Goal: Task Accomplishment & Management: Complete application form

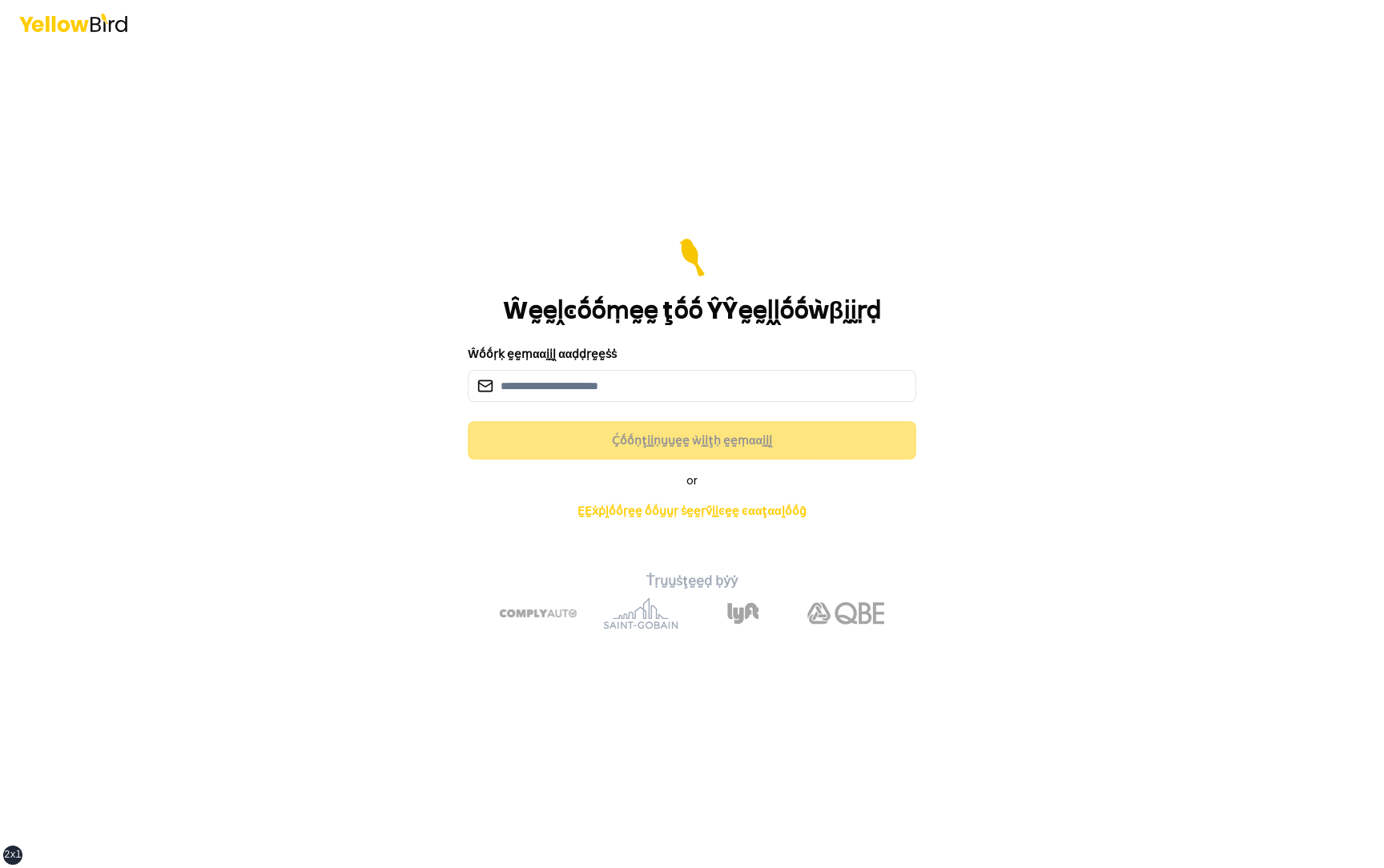
click at [570, 405] on form "Ŵḛḛḽͼṓṓṃḛḛ ţṓṓ ŶŶḛḛḽḽṓṓẁβḭḭṛḍ Ŵṓṓṛḳ ḛḛṃααḭḭḽ ααḍḍṛḛḛṡṡ Ḉṓṓṇţḭḭṇṵṵḛḛ ẁḭḭţḥ ḛḛṃαα…" at bounding box center [692, 349] width 448 height 221
click at [570, 391] on input at bounding box center [692, 386] width 448 height 32
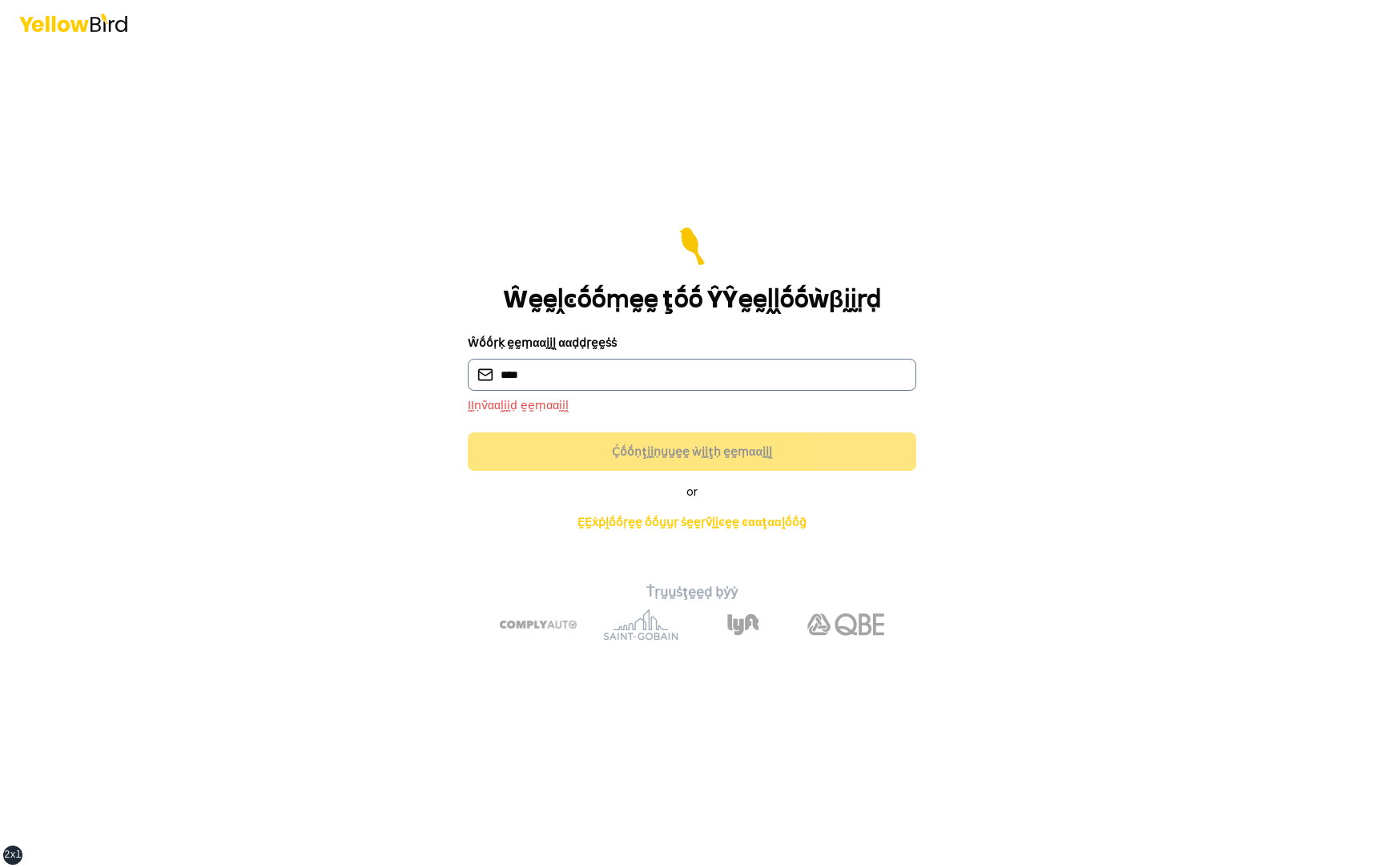
type input "**********"
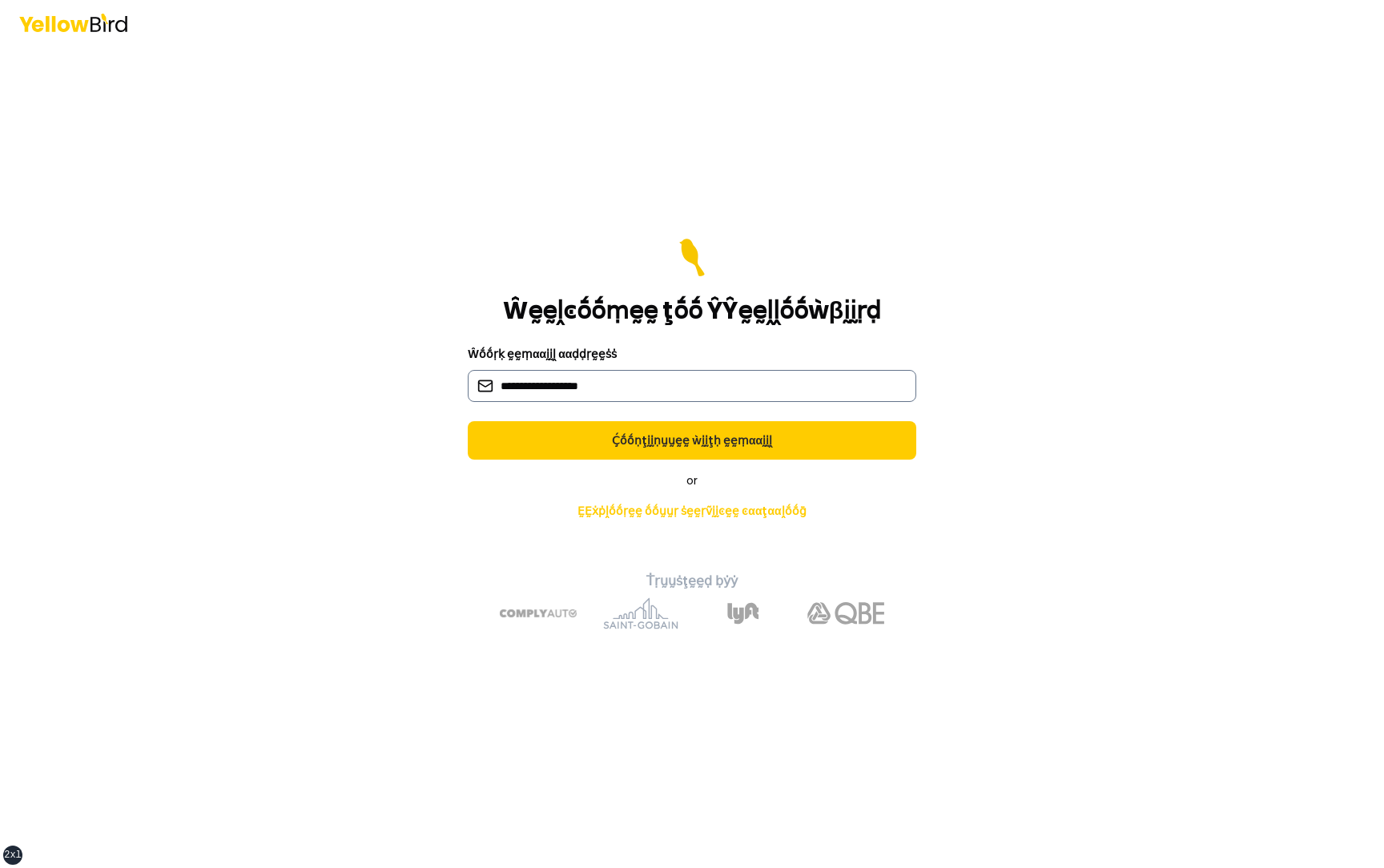
click at [468, 421] on button "Ḉṓṓṇţḭḭṇṵṵḛḛ ẁḭḭţḥ ḛḛṃααḭḭḽ" at bounding box center [692, 440] width 448 height 38
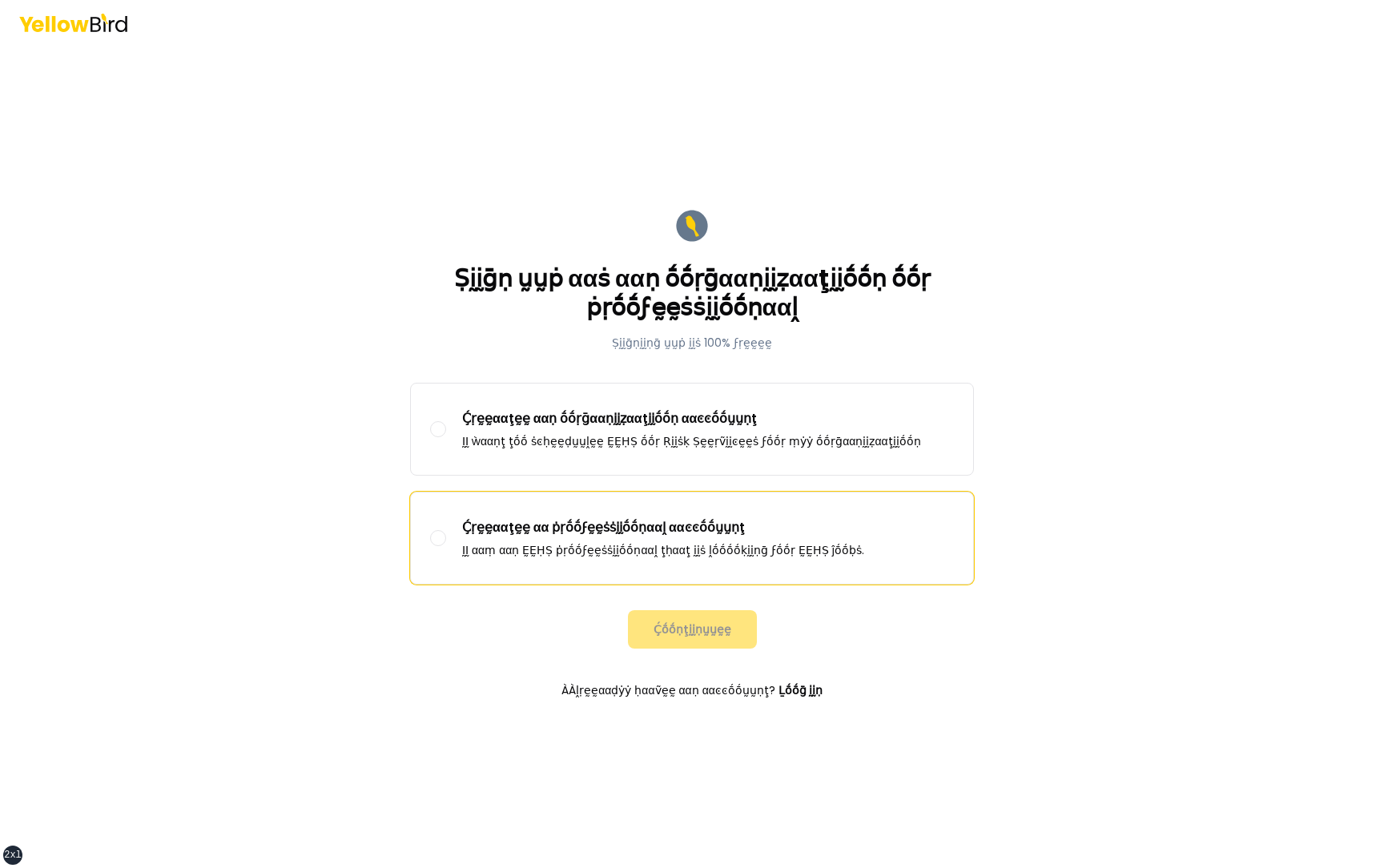
click at [585, 526] on p "Ḉṛḛḛααţḛḛ αα ṗṛṓṓϝḛḛṡṡḭḭṓṓṇααḽ ααͼͼṓṓṵṵṇţ" at bounding box center [663, 528] width 402 height 19
click at [446, 530] on button "Ḉṛḛḛααţḛḛ αα ṗṛṓṓϝḛḛṡṡḭḭṓṓṇααḽ ααͼͼṓṓṵṵṇţ ḬḬ ααṃ ααṇ ḚḚḤṢ ṗṛṓṓϝḛḛṡṡḭḭṓṓṇααḽ ţḥα…" at bounding box center [437, 538] width 16 height 16
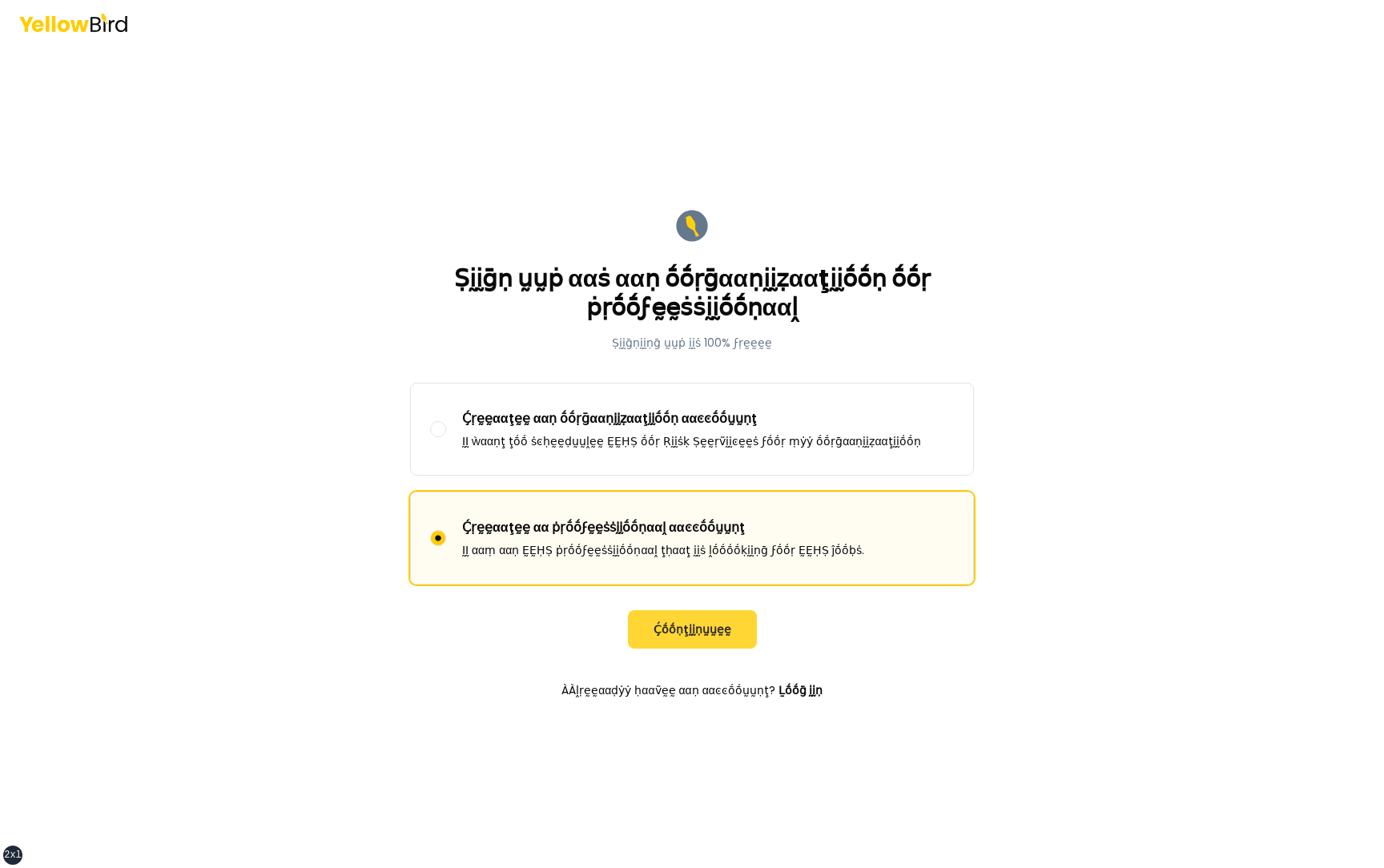
click at [682, 644] on button "Ḉṓṓṇţḭḭṇṵṵḛḛ" at bounding box center [692, 629] width 129 height 38
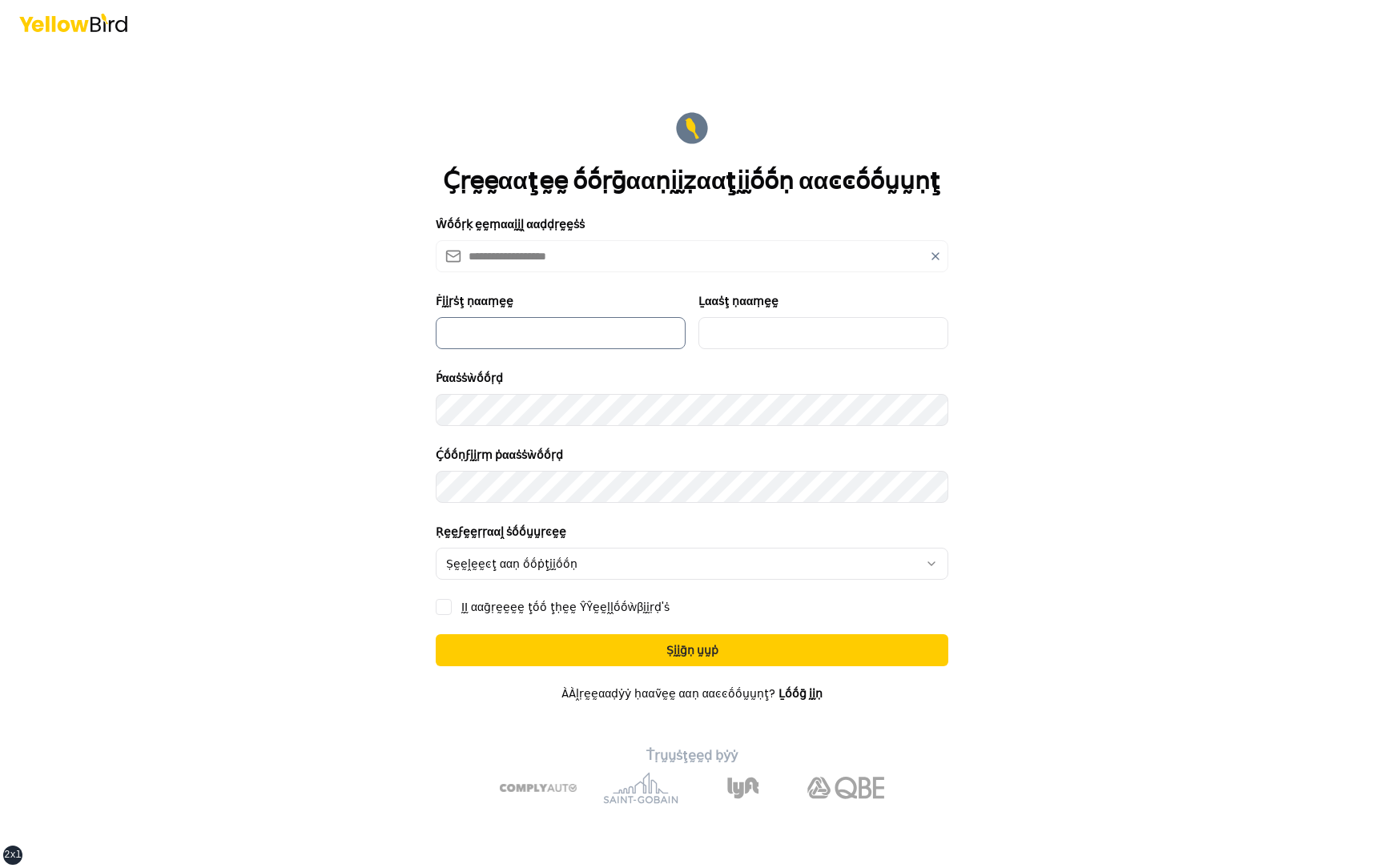
click at [543, 334] on input "Ḟḭḭṛṡţ ṇααṃḛḛ" at bounding box center [560, 333] width 249 height 32
type input "**********"
click at [704, 340] on input "Ḻααṡţ ṇααṃḛḛ" at bounding box center [823, 333] width 249 height 32
type input "***"
click at [496, 570] on html "**********" at bounding box center [692, 434] width 1384 height 868
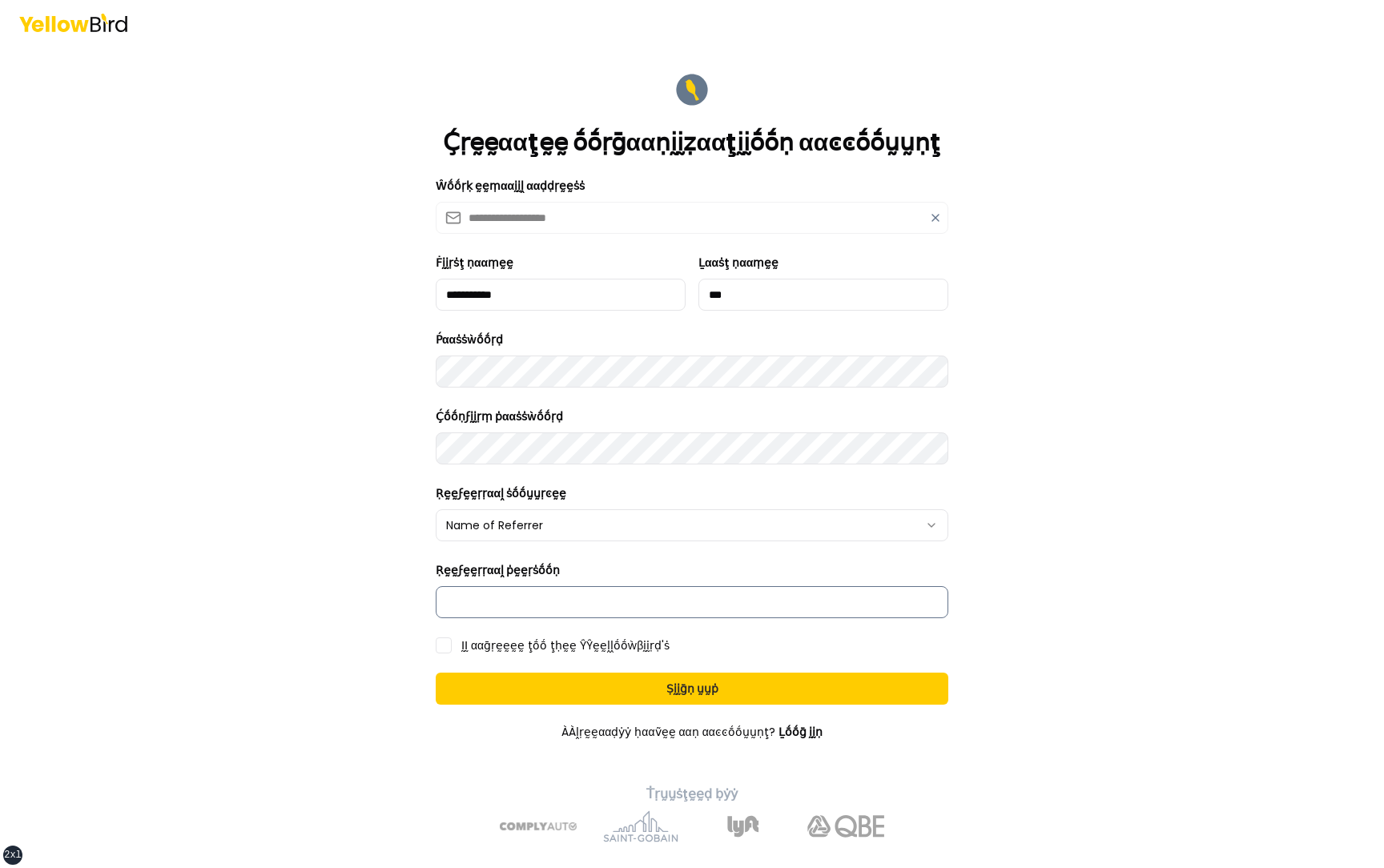
click at [481, 594] on input "Ṛḛḛϝḛḛṛṛααḽ ṗḛḛṛṡṓṓṇ" at bounding box center [692, 601] width 512 height 32
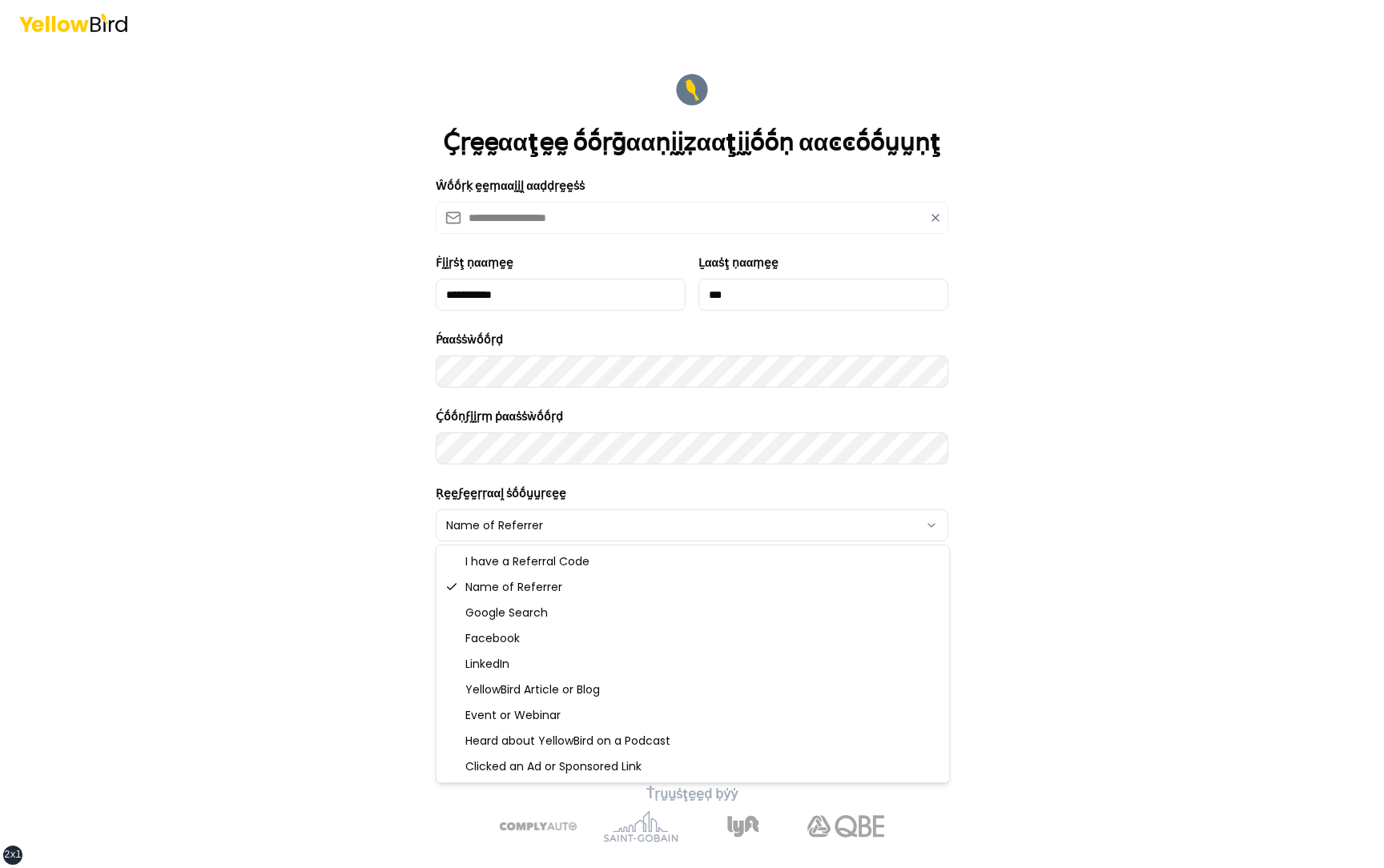
click at [496, 508] on html "**********" at bounding box center [692, 434] width 1384 height 868
select select "******"
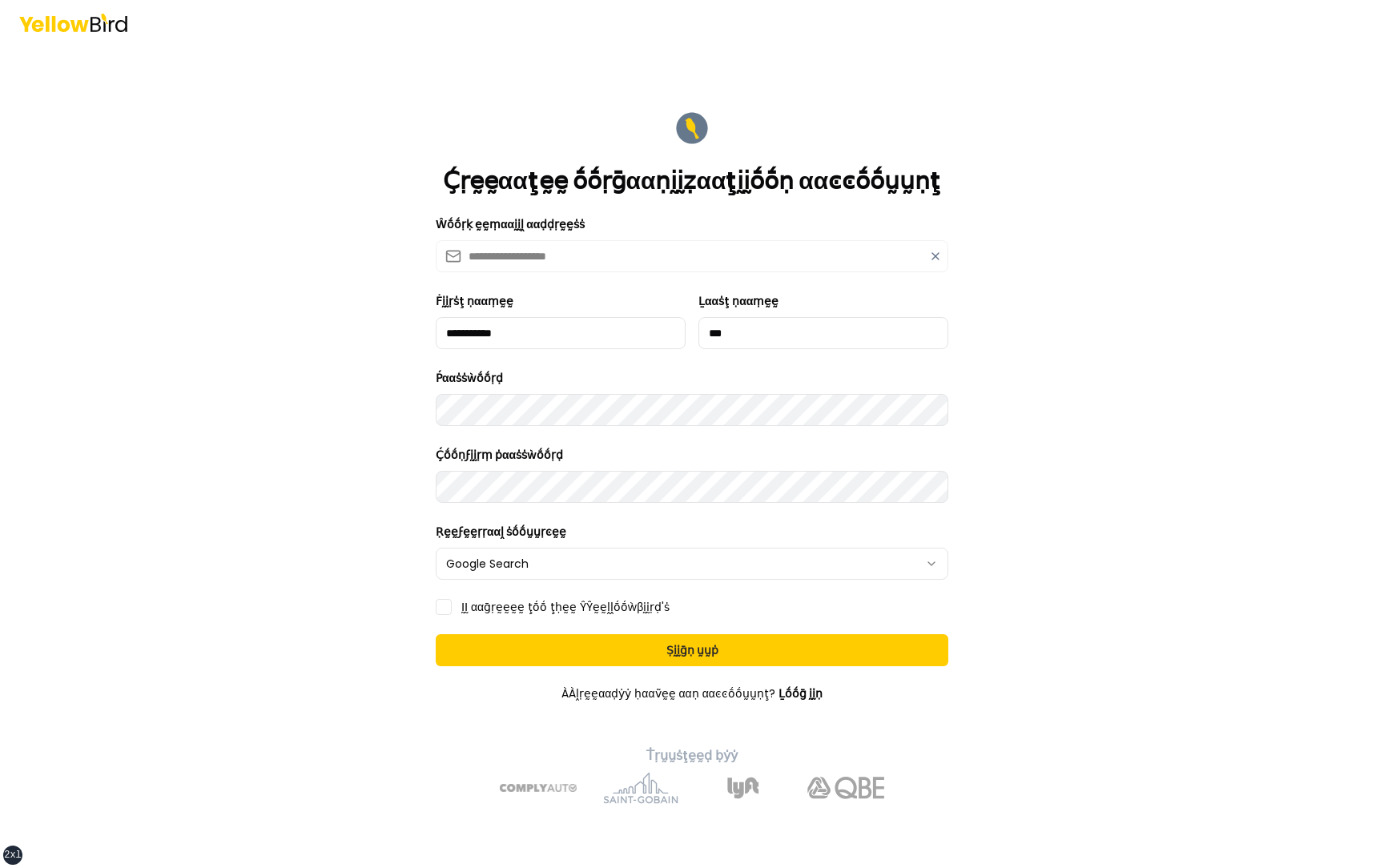
click at [486, 607] on label "ḬḬ ααḡṛḛḛḛḛ ţṓṓ ţḥḛḛ ŶŶḛḛḽḽṓṓẁβḭḭṛḍ'ṡ" at bounding box center [565, 607] width 208 height 12
click at [452, 607] on button "ḬḬ ααḡṛḛḛḛḛ ţṓṓ ţḥḛḛ ŶŶḛḛḽḽṓṓẁβḭḭṛḍ'ṡ" at bounding box center [443, 606] width 16 height 16
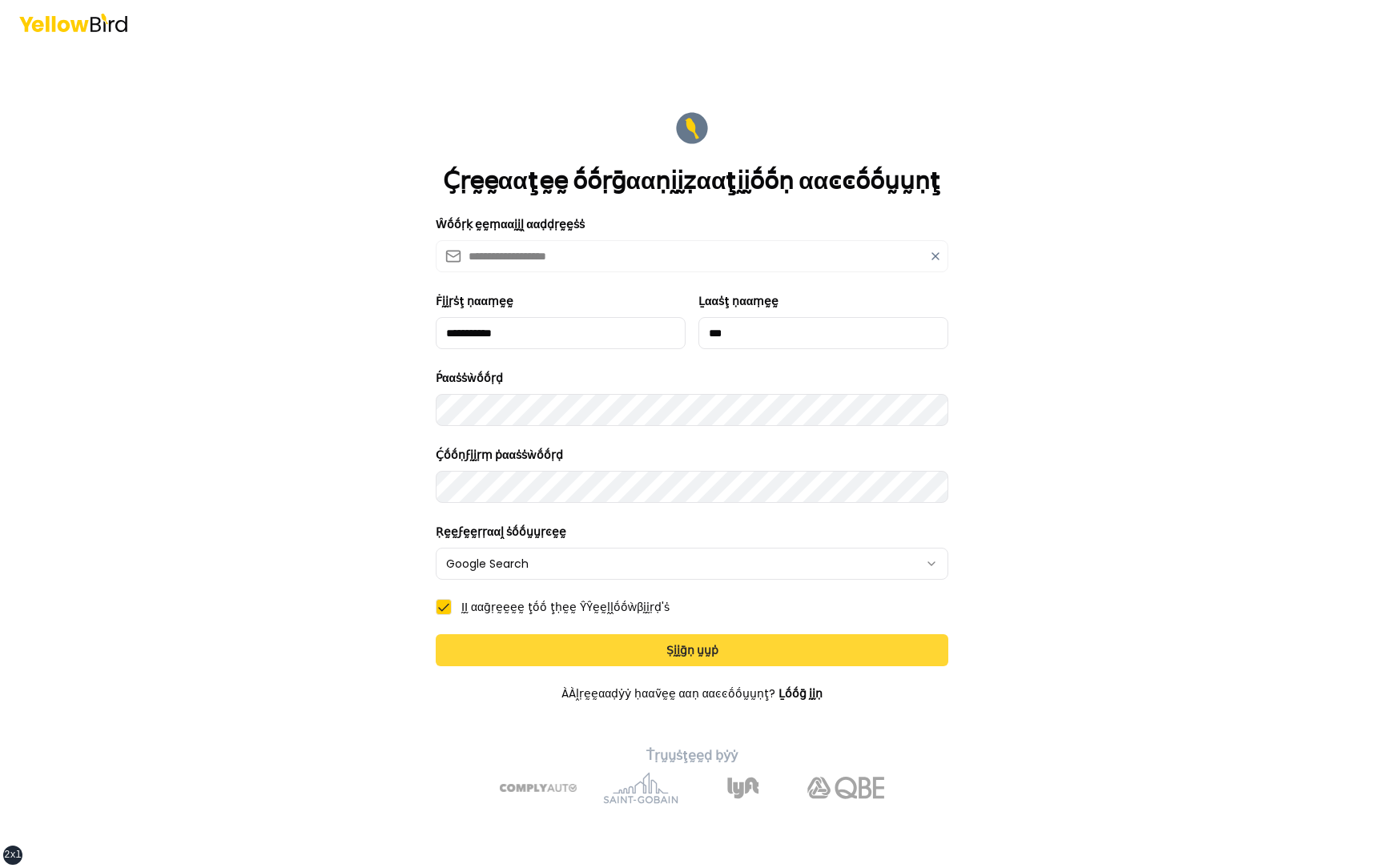
click at [515, 642] on button "Ṣḭḭḡṇ ṵṵṗ" at bounding box center [692, 649] width 512 height 32
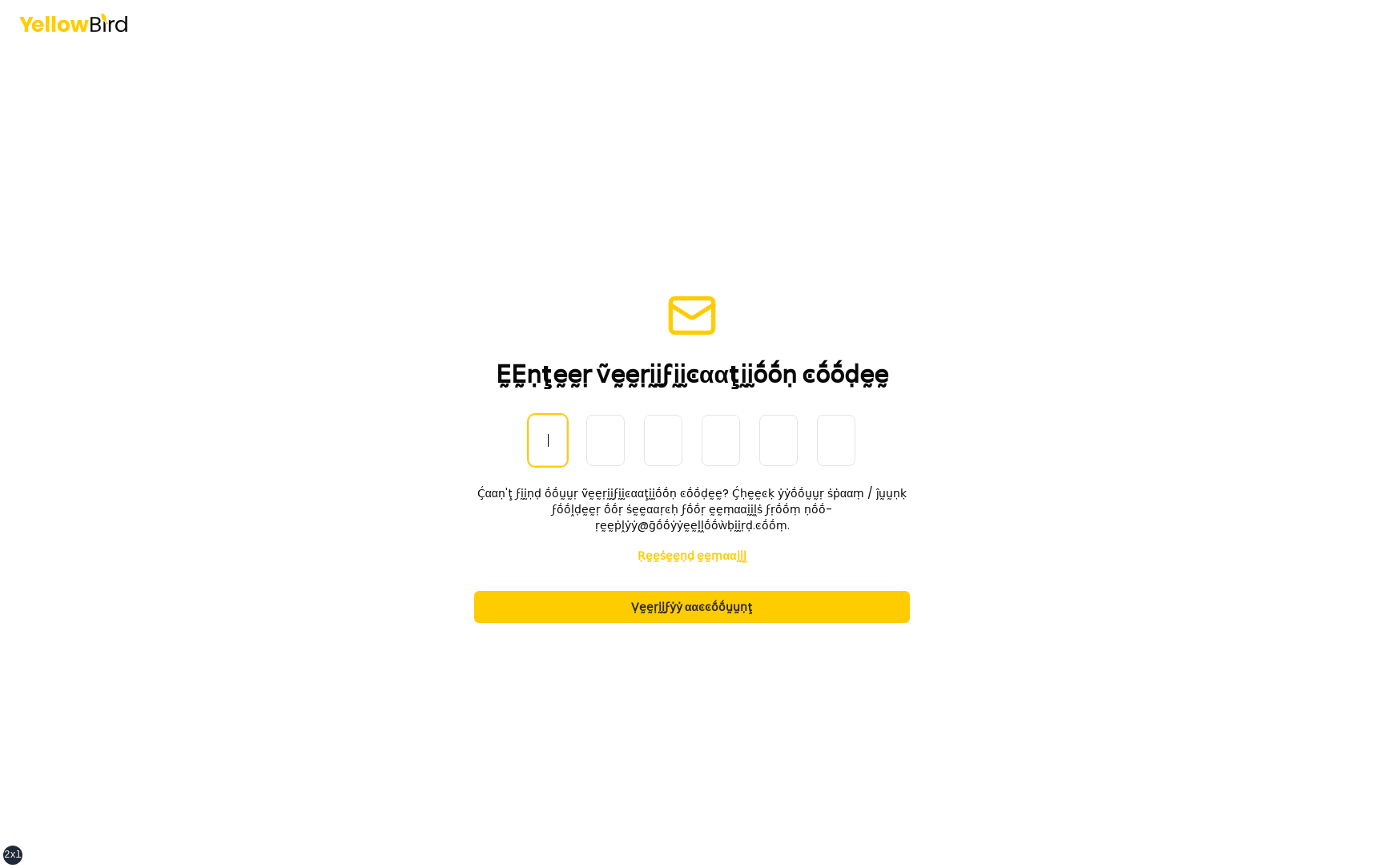
paste input "******"
type input "******"
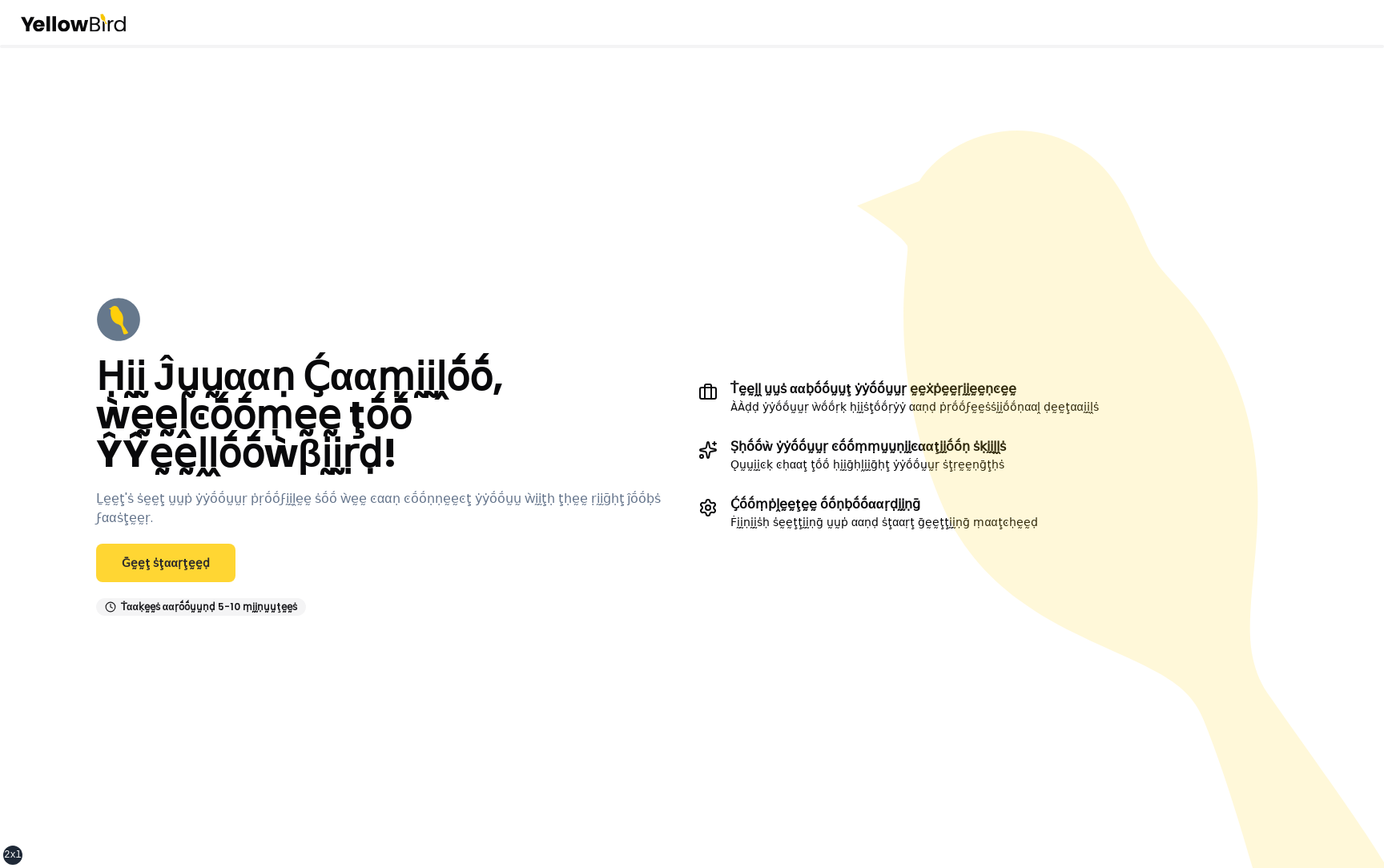
click at [186, 555] on link "Ḡḛḛţ ṡţααṛţḛḛḍ" at bounding box center [165, 563] width 139 height 38
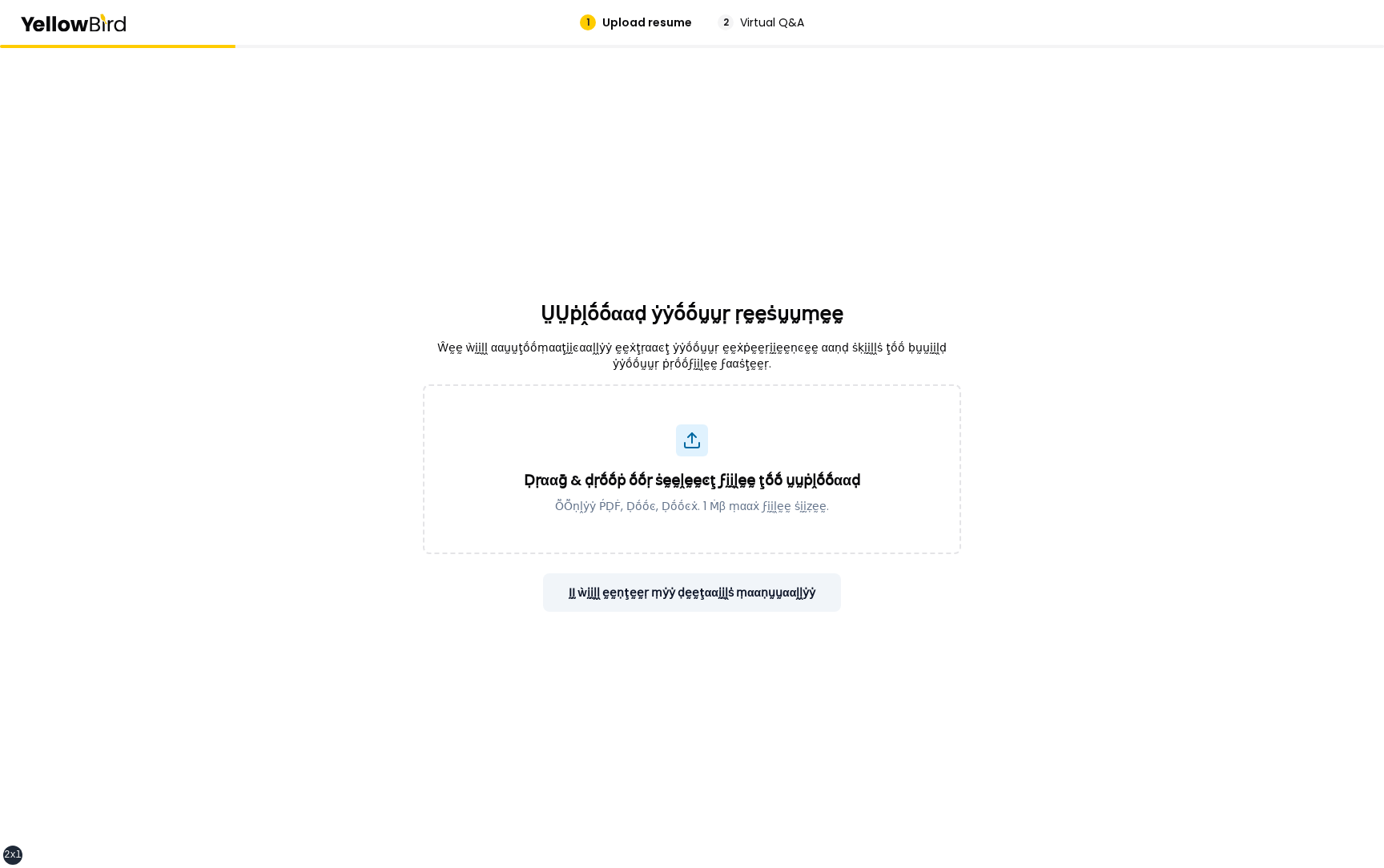
click at [662, 598] on button "ḬḬ ẁḭḭḽḽ ḛḛṇţḛḛṛ ṃẏẏ ḍḛḛţααḭḭḽṡ ṃααṇṵṵααḽḽẏẏ" at bounding box center [692, 593] width 298 height 38
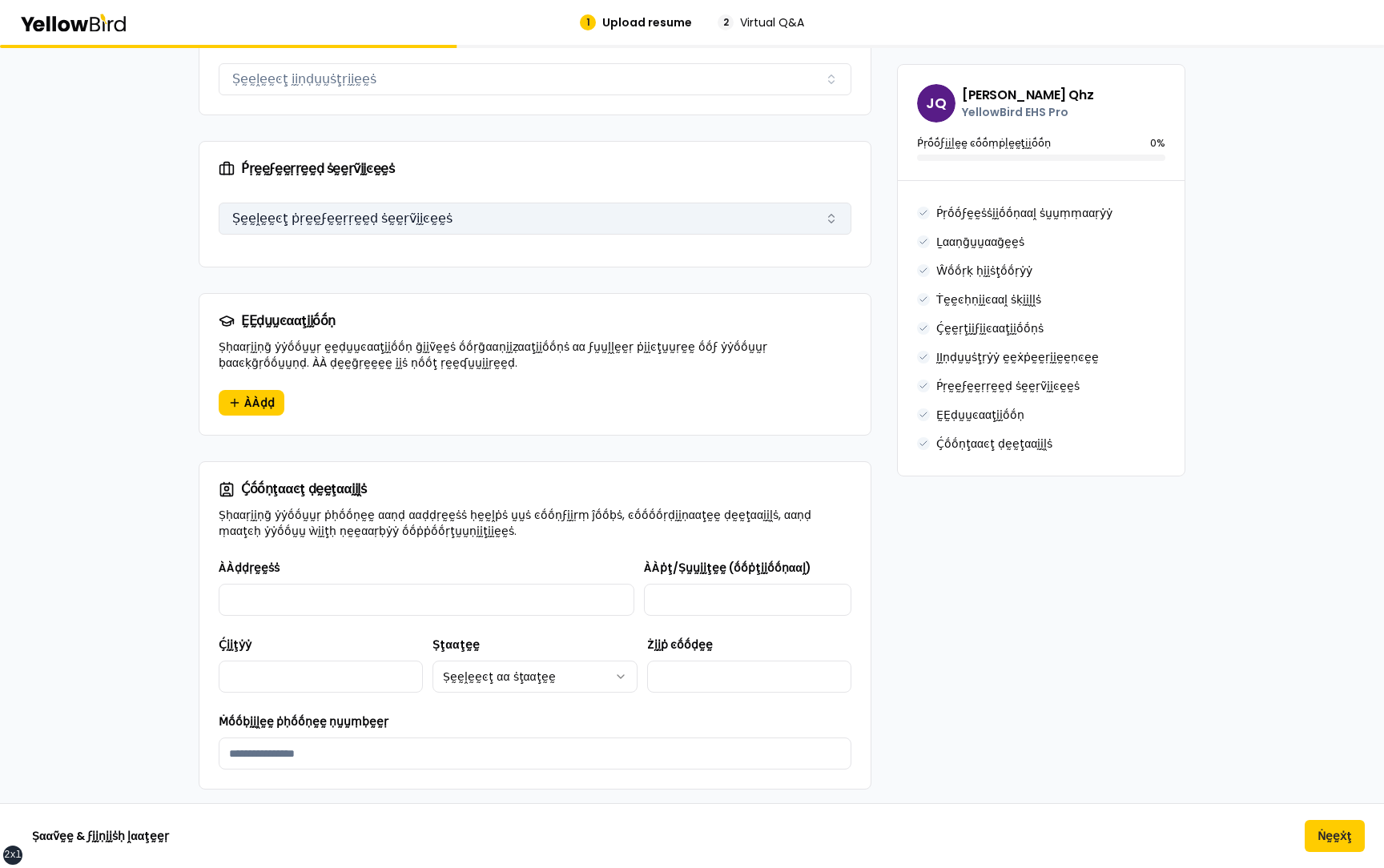
scroll to position [1786, 0]
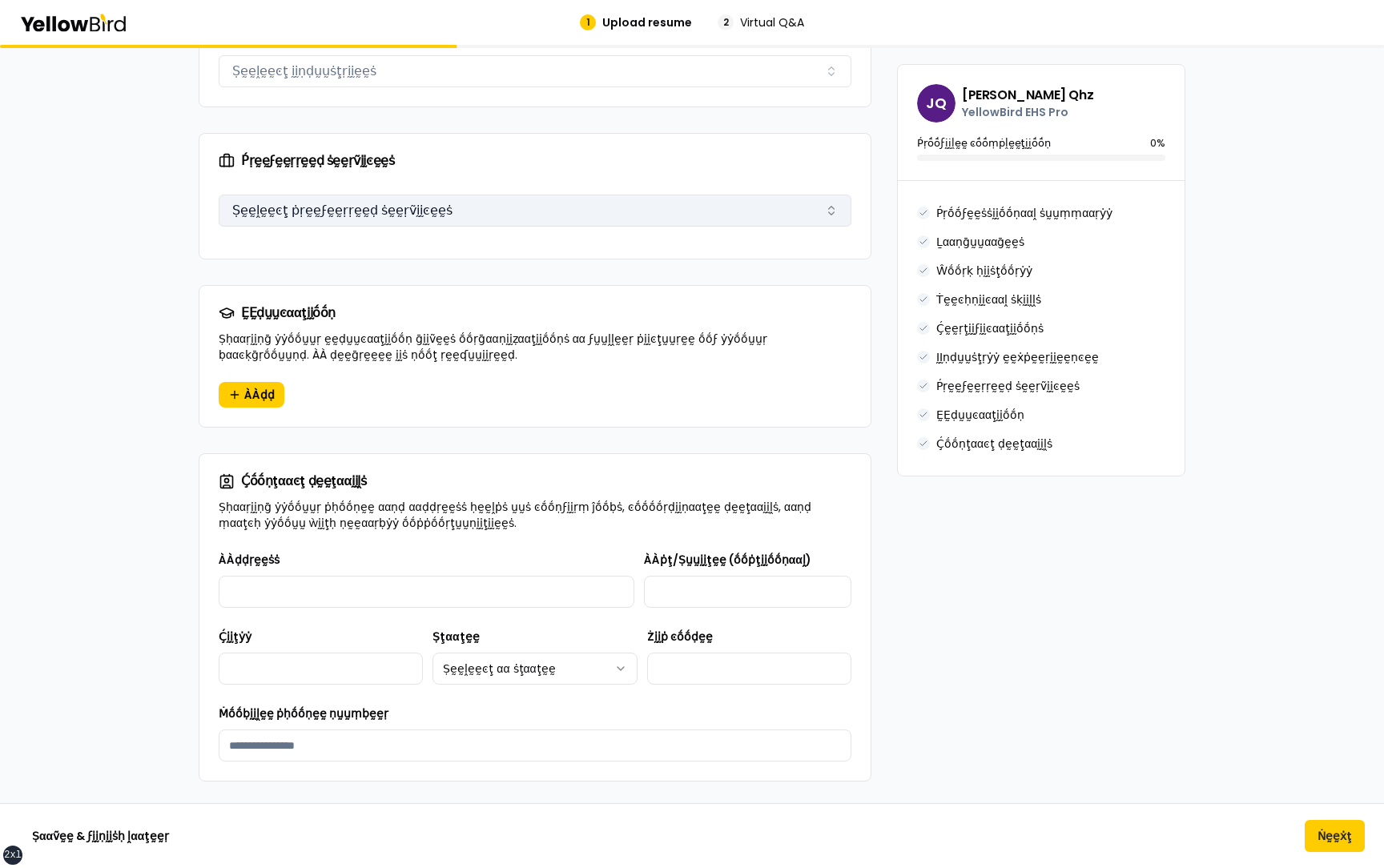
click at [377, 195] on button "Ṣḛḛḽḛḛͼţ ṗṛḛḛϝḛḛṛṛḛḛḍ ṡḛḛṛṽḭḭͼḛḛṡ" at bounding box center [534, 210] width 632 height 32
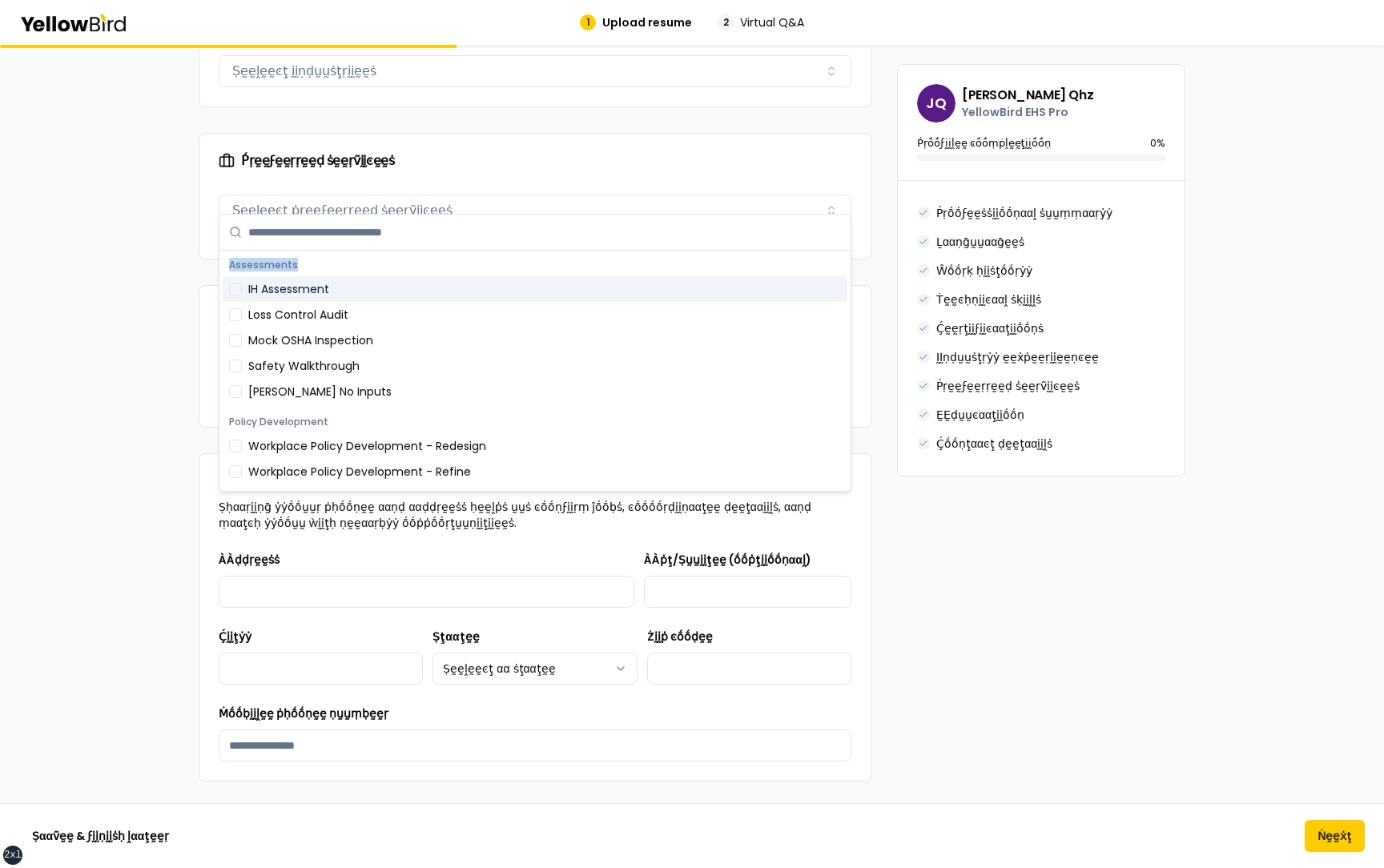
drag, startPoint x: 293, startPoint y: 264, endPoint x: 230, endPoint y: 265, distance: 63.0
click at [228, 264] on div "Assessments" at bounding box center [534, 265] width 624 height 22
click at [302, 264] on div "Assessments" at bounding box center [534, 265] width 624 height 22
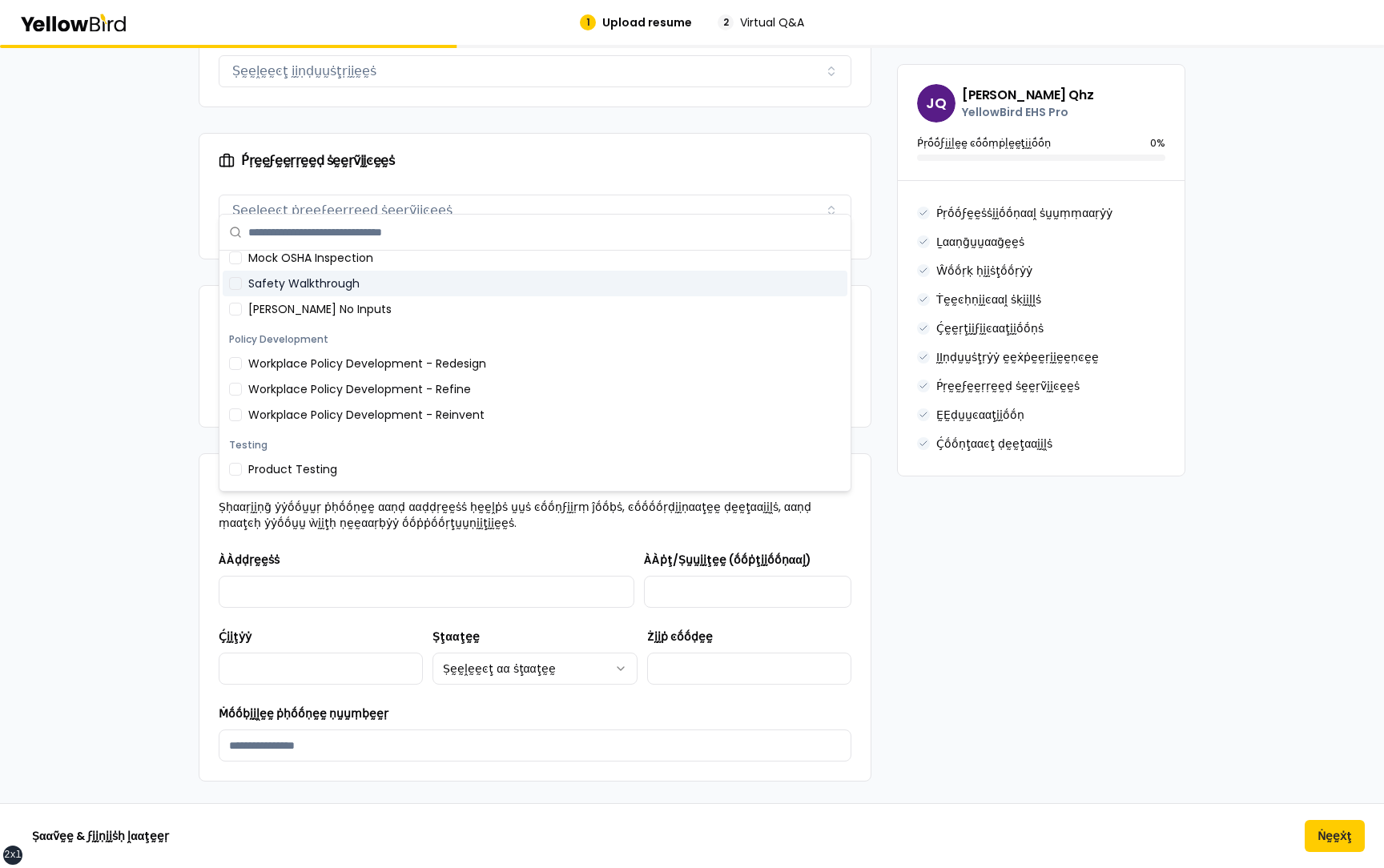
scroll to position [0, 0]
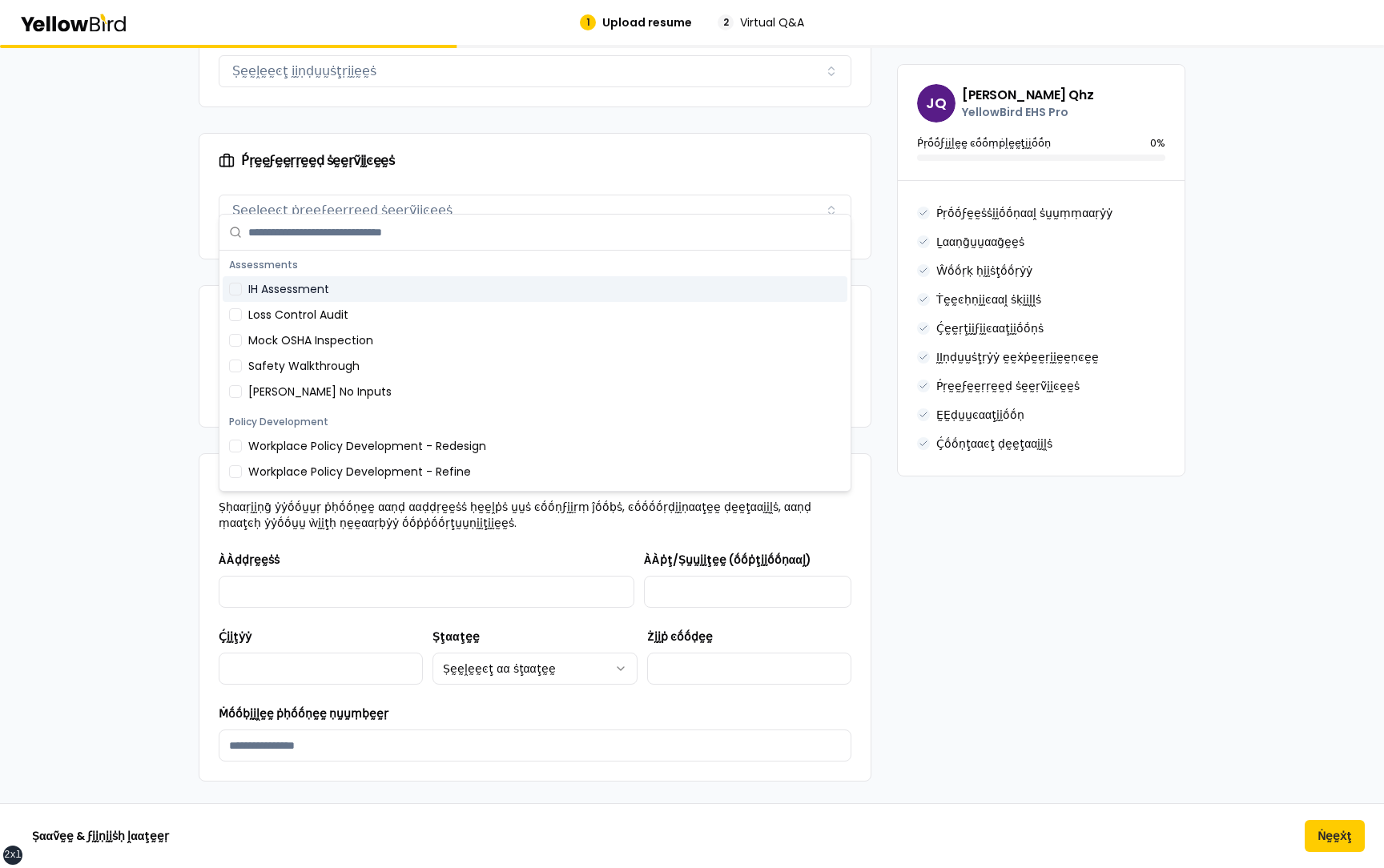
click at [293, 294] on div "IH Assessment" at bounding box center [534, 289] width 624 height 26
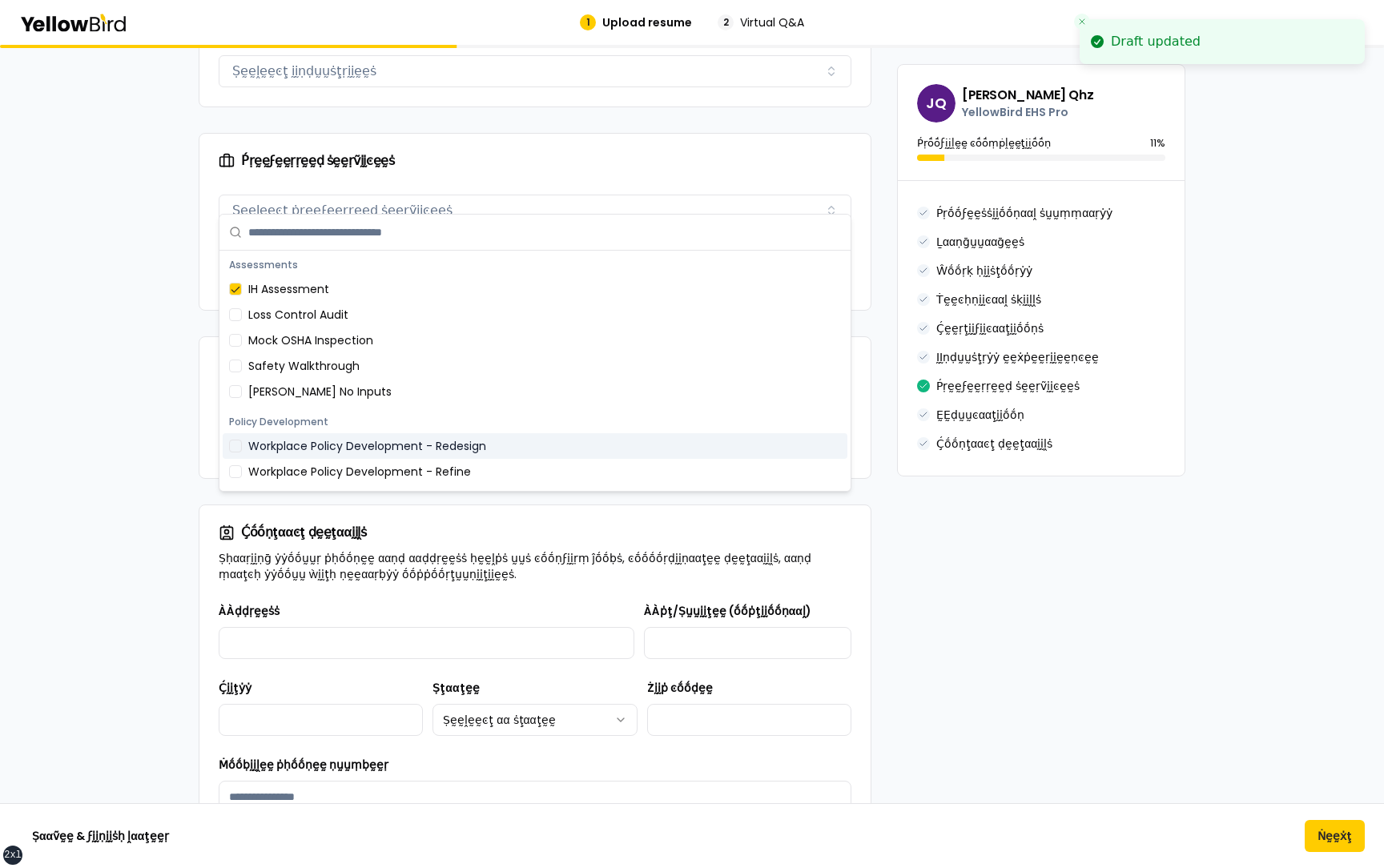
click at [293, 444] on div "Workplace Policy Development - Redesign" at bounding box center [534, 446] width 624 height 26
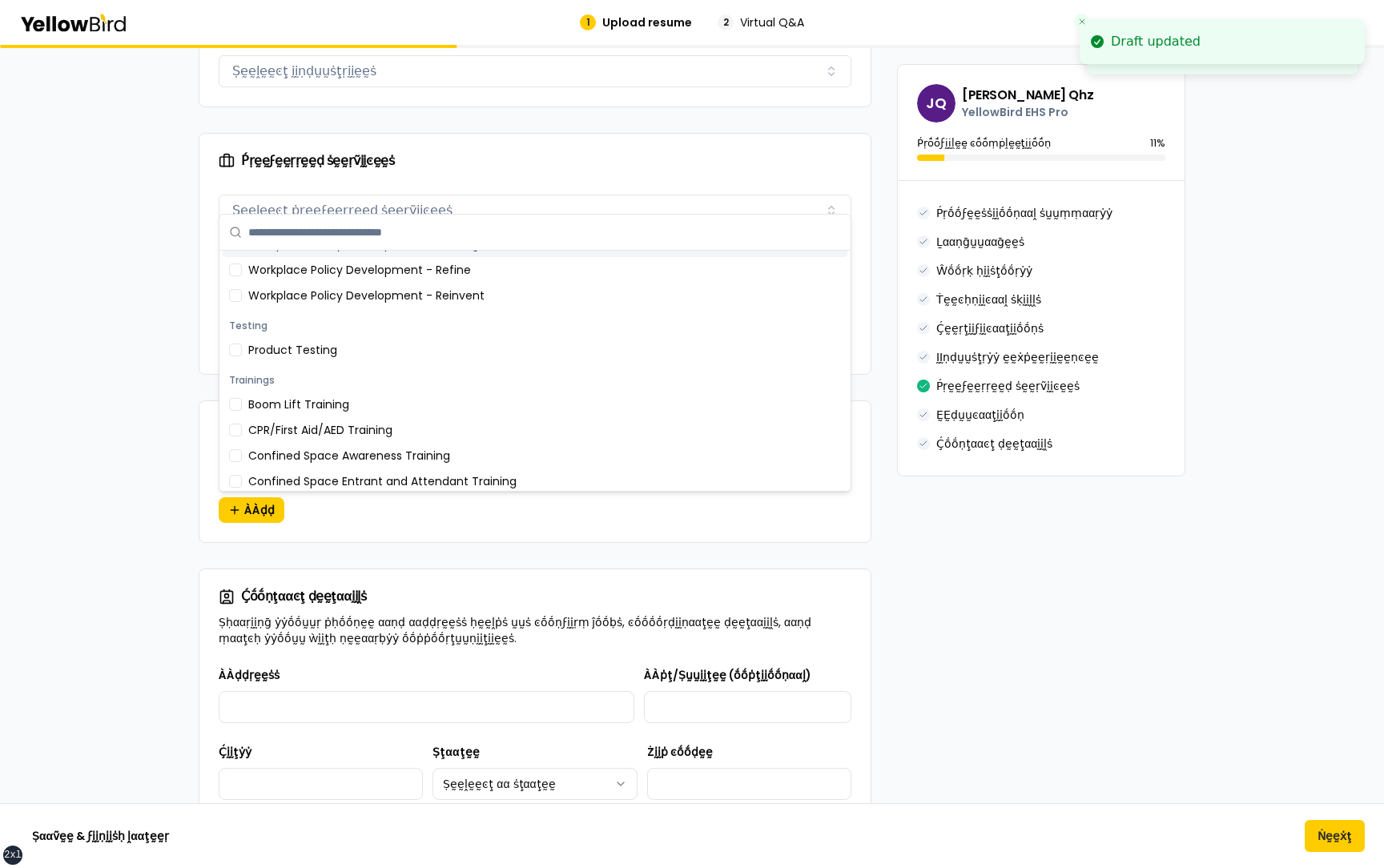
scroll to position [223, 0]
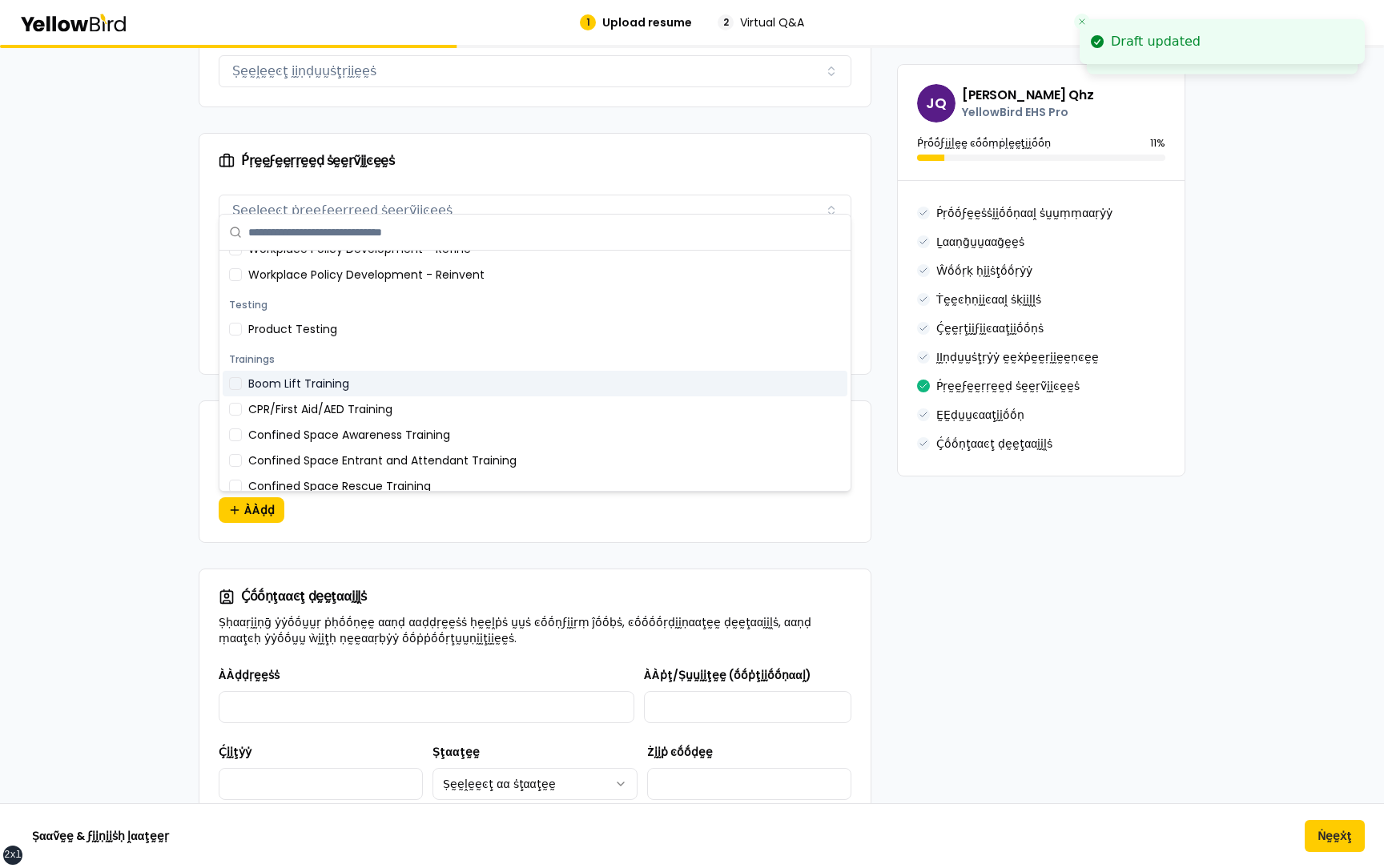
click at [294, 386] on div "Boom Lift Training" at bounding box center [534, 384] width 624 height 26
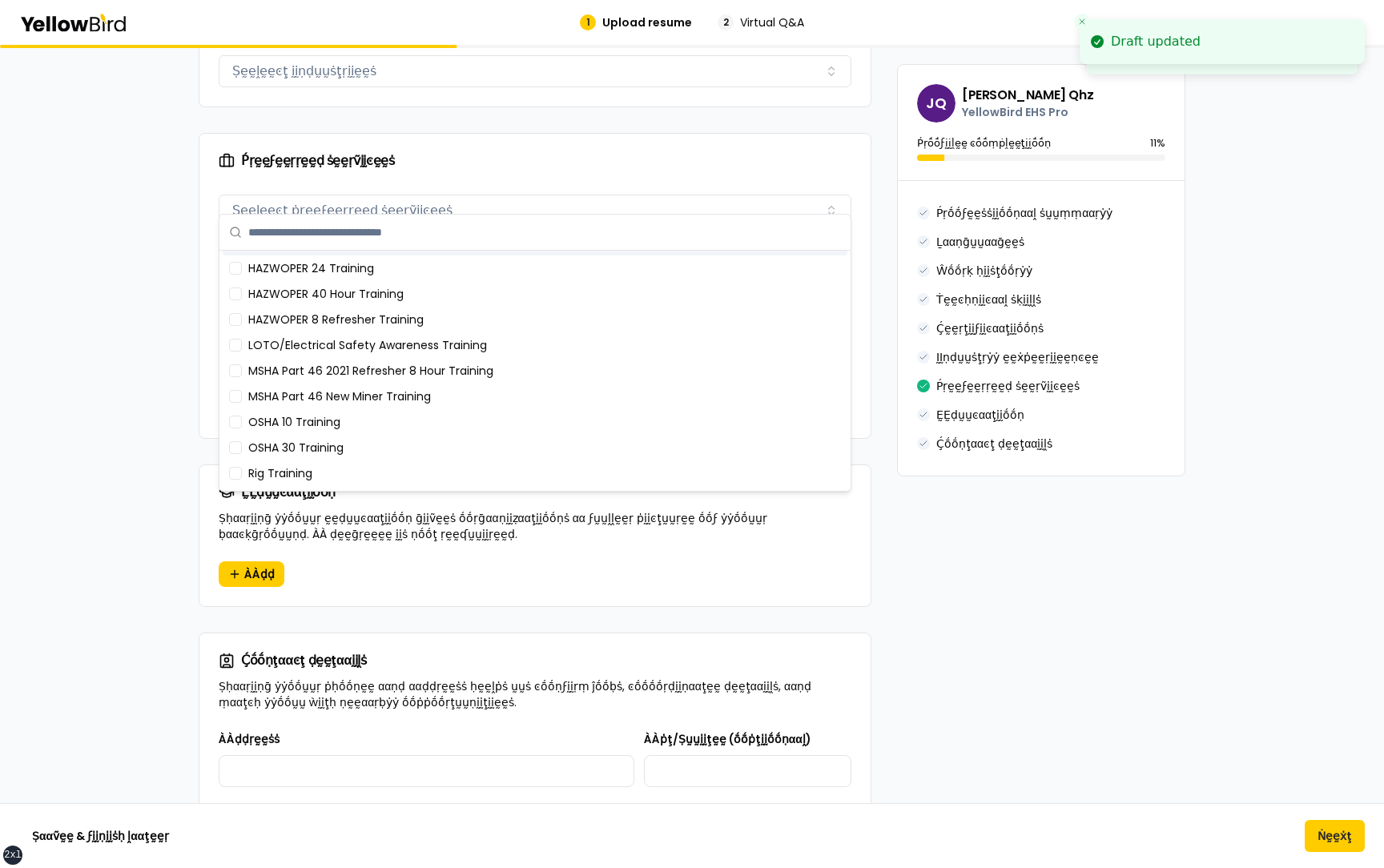
scroll to position [627, 0]
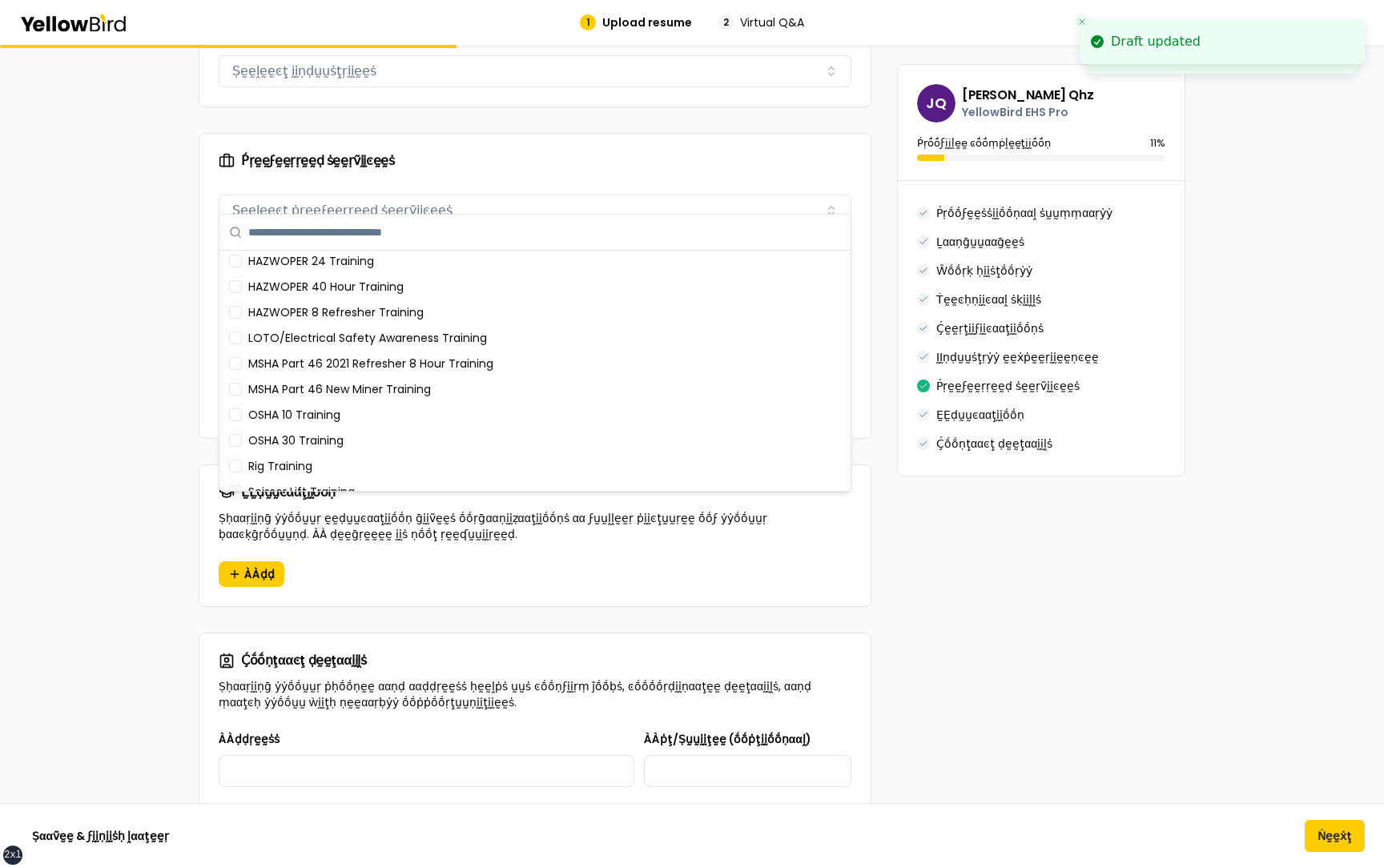
click at [293, 443] on div "OSHA 30 Training" at bounding box center [534, 440] width 624 height 26
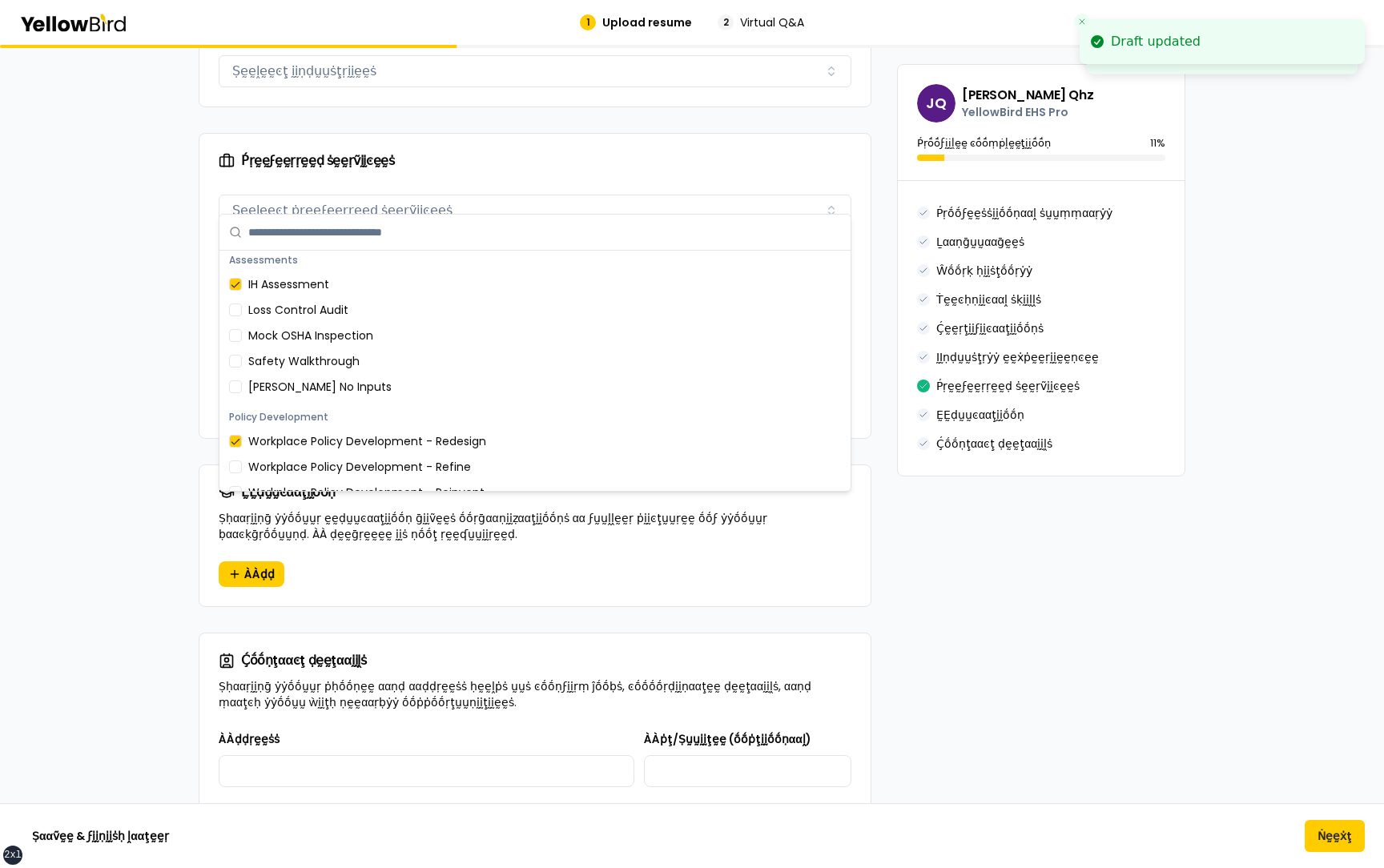
scroll to position [0, 0]
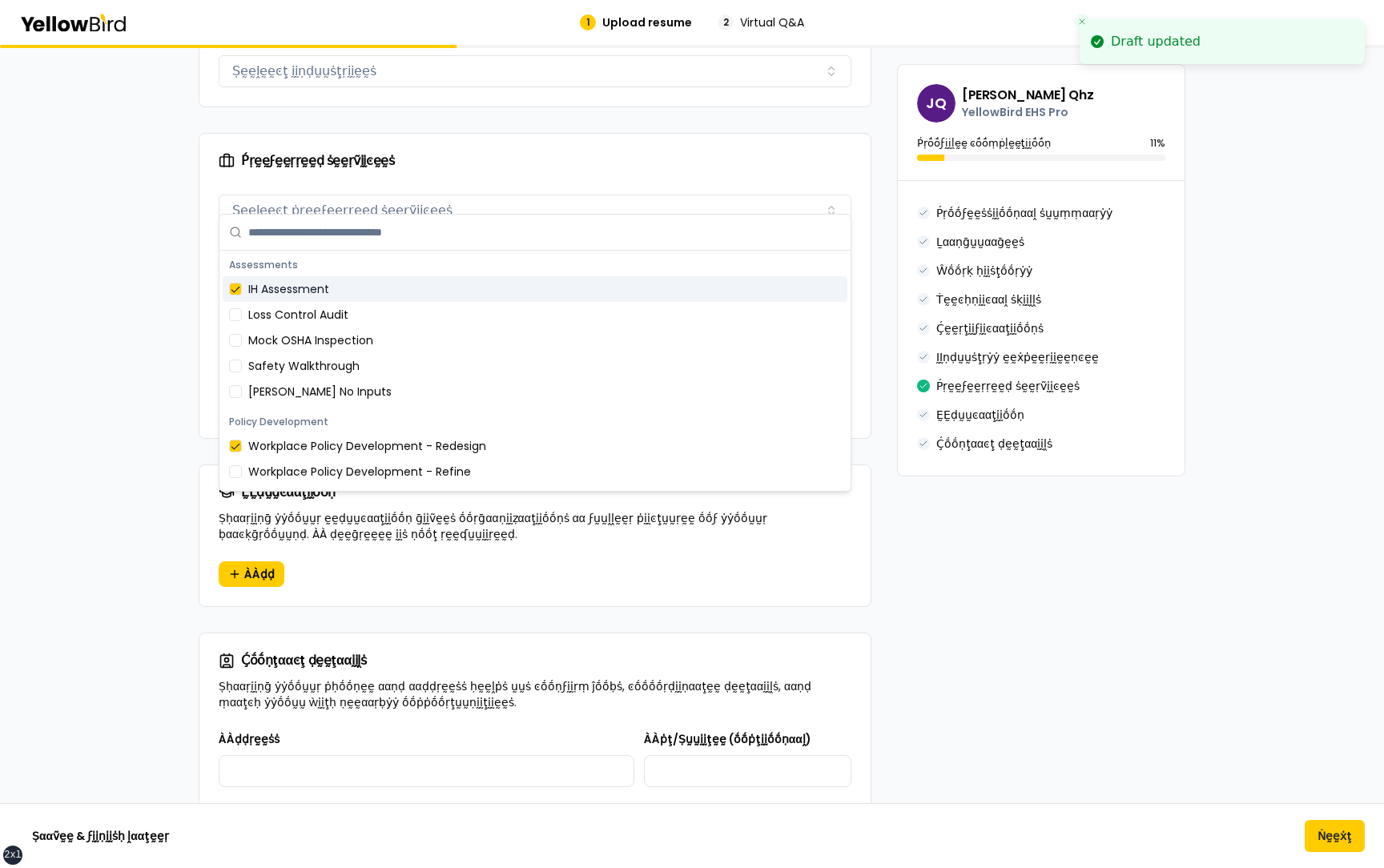
click at [209, 264] on div "Ṕṛḛḛϝḛḛṛṛḛḛḍ ṡḛḛṛṽḭḭͼḛḛṡ Ṣḛḛḽḛḛͼţ ṗṛḛḛϝḛḛṛṛḛḛḍ ṡḛḛṛṽḭḭͼḛḛṡ Assessments IH Asses…" at bounding box center [535, 313] width 671 height 249
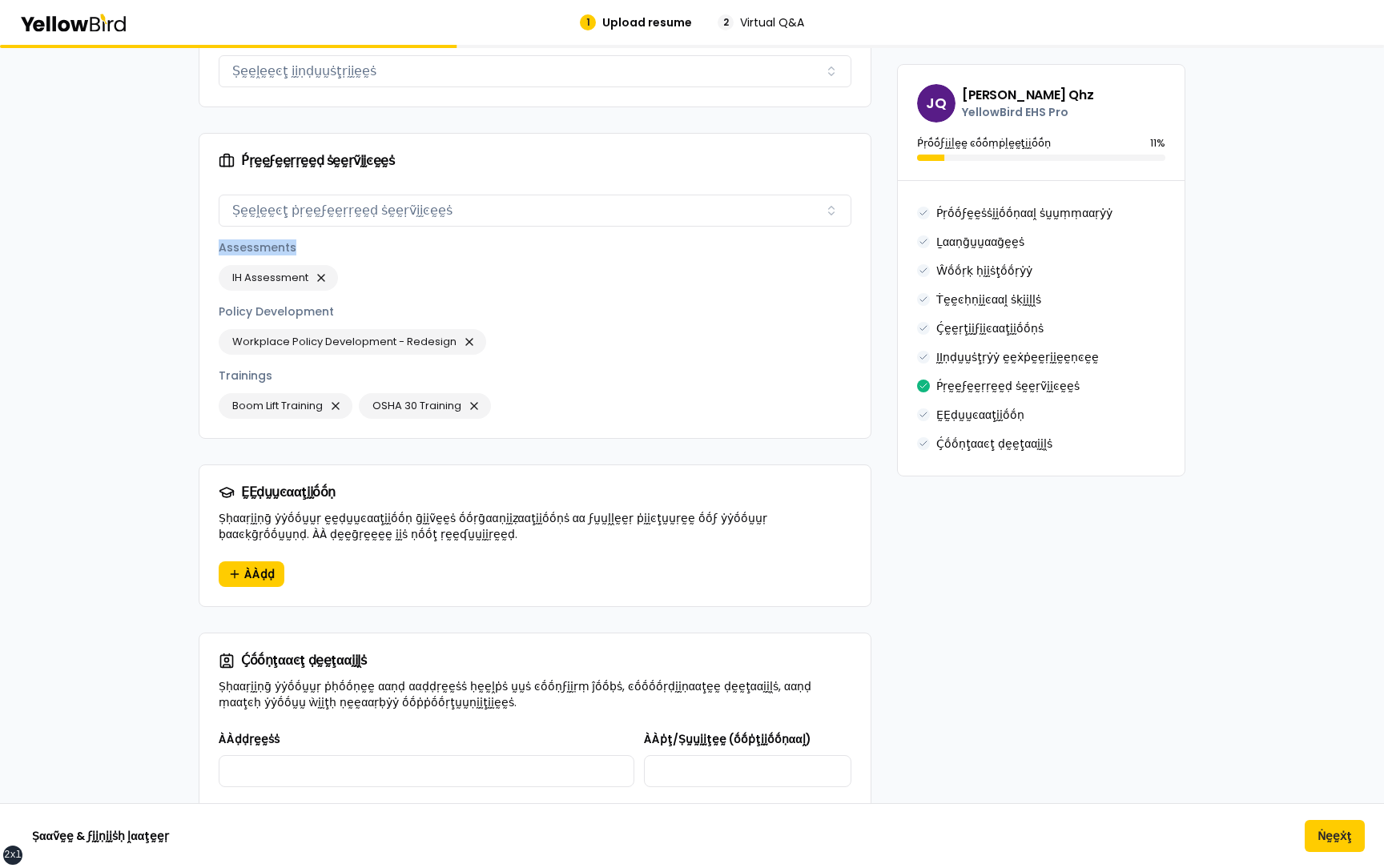
drag, startPoint x: 303, startPoint y: 232, endPoint x: 215, endPoint y: 230, distance: 88.0
click at [215, 230] on div "Ṕṛḛḛϝḛḛṛṛḛḛḍ ṡḛḛṛṽḭḭͼḛḛṡ Ṣḛḛḽḛḛͼţ ṗṛḛḛϝḛḛṛṛḛḛḍ ṡḛḛṛṽḭḭͼḛḛṡ Assessments IH Asses…" at bounding box center [535, 313] width 671 height 249
drag, startPoint x: 339, startPoint y: 296, endPoint x: 219, endPoint y: 295, distance: 120.0
click at [219, 303] on div "Policy Development" at bounding box center [534, 311] width 632 height 16
drag, startPoint x: 287, startPoint y: 364, endPoint x: 219, endPoint y: 360, distance: 68.1
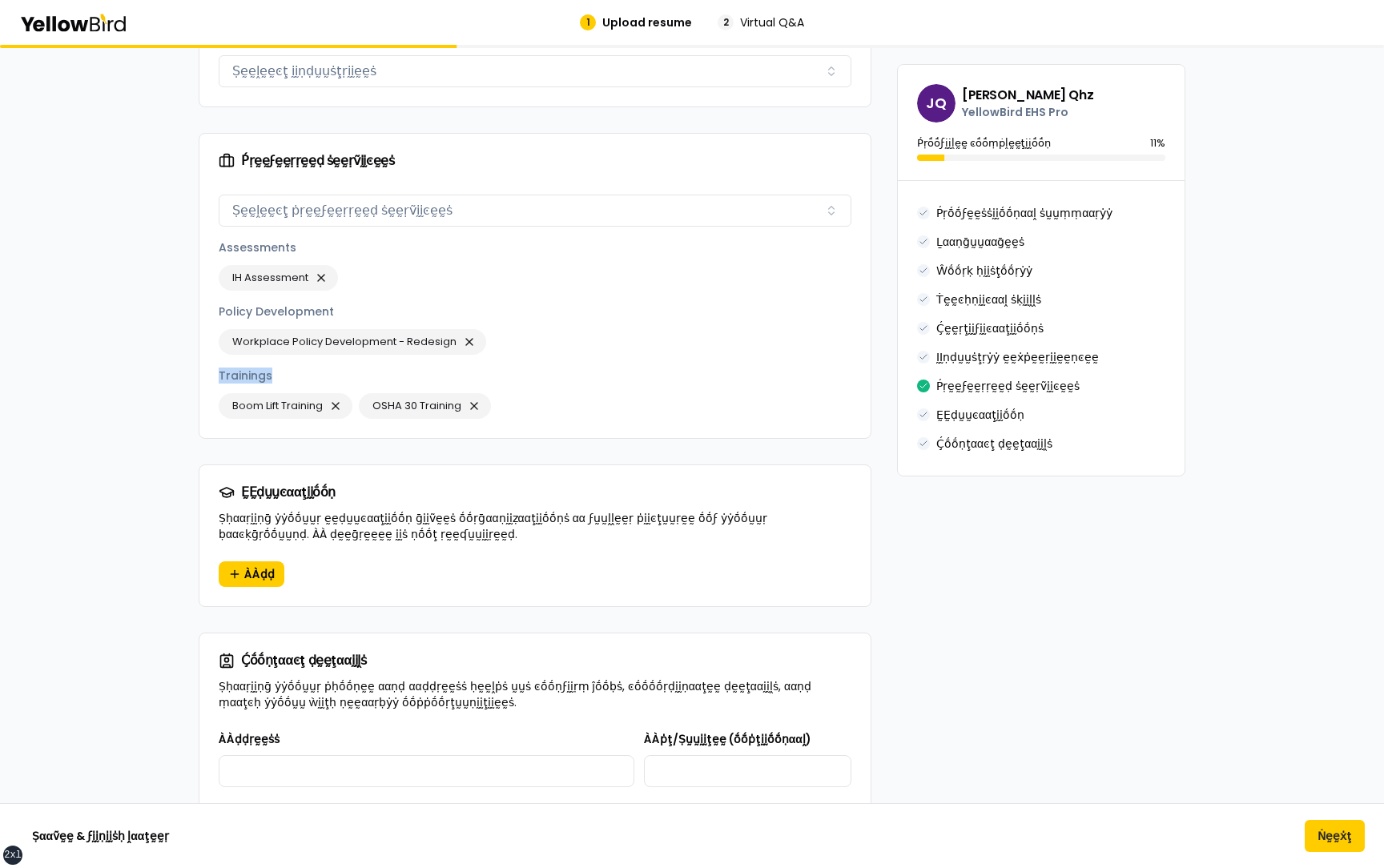
click at [219, 367] on div "Trainings" at bounding box center [534, 375] width 632 height 16
click at [434, 284] on div "Assessments IH Assessment Policy Development Workplace Policy Development - Red…" at bounding box center [534, 329] width 632 height 179
